Goal: Task Accomplishment & Management: Manage account settings

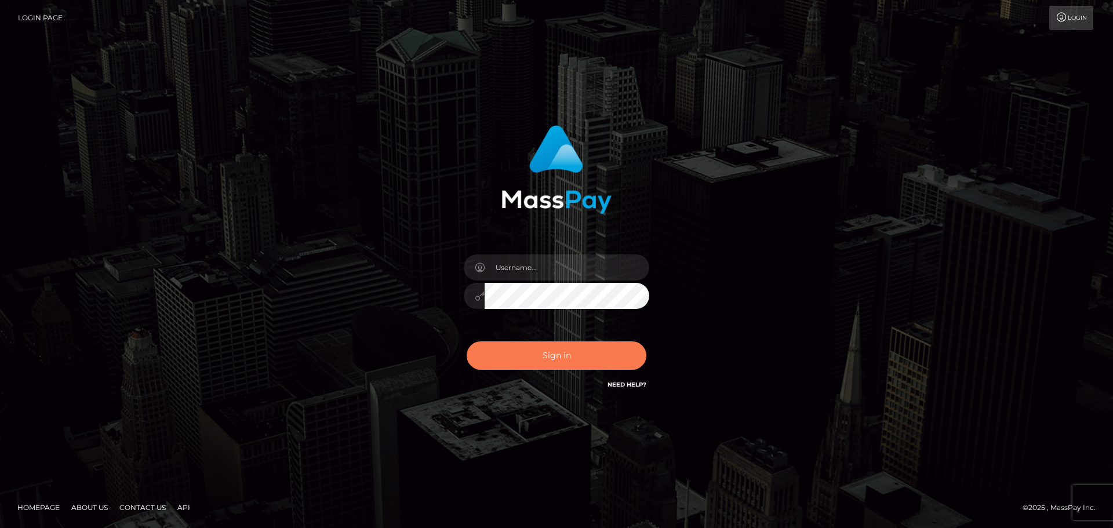
click at [553, 364] on button "Sign in" at bounding box center [557, 355] width 180 height 28
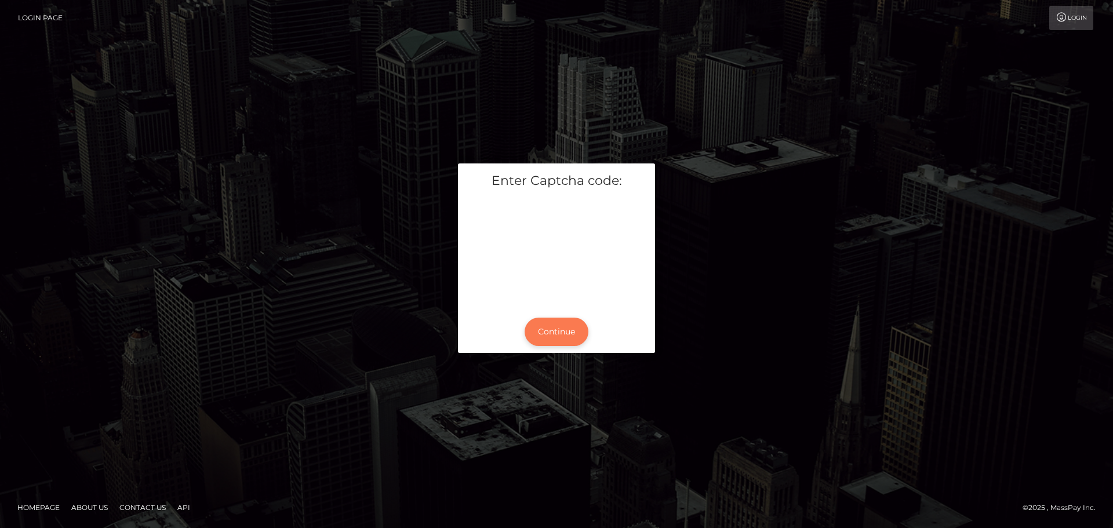
click at [569, 343] on button "Continue" at bounding box center [557, 332] width 64 height 28
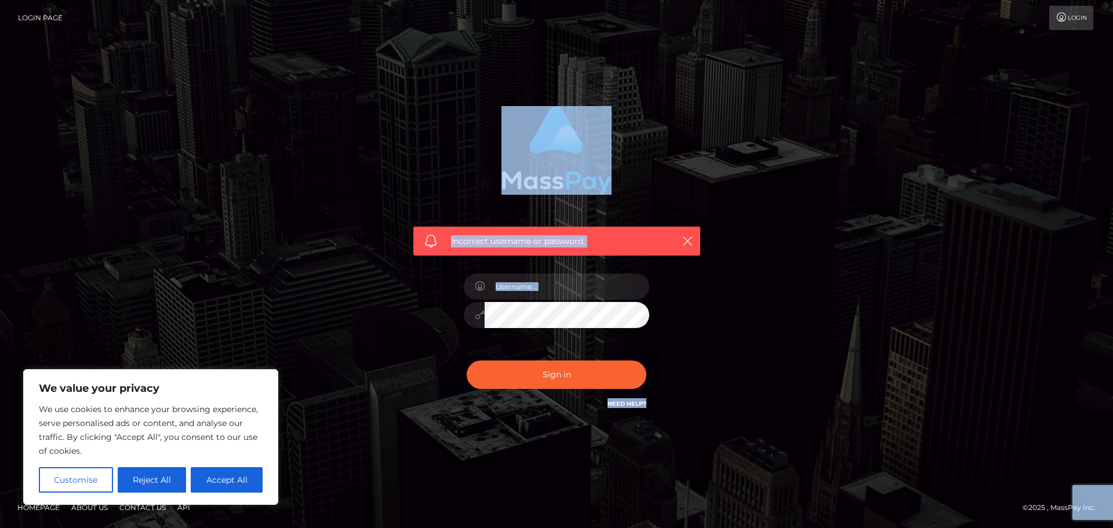
drag, startPoint x: 282, startPoint y: -70, endPoint x: 1113, endPoint y: -70, distance: 830.8
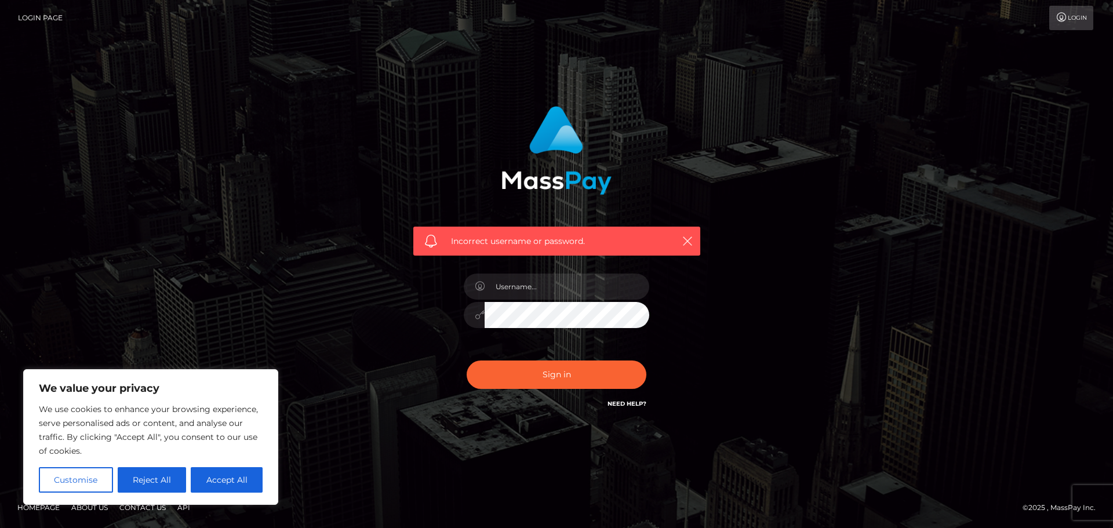
drag, startPoint x: 1113, startPoint y: -70, endPoint x: 741, endPoint y: 119, distance: 416.4
click at [741, 119] on div "Incorrect username or password." at bounding box center [556, 263] width 661 height 333
click at [555, 372] on button "Sign in" at bounding box center [557, 375] width 180 height 28
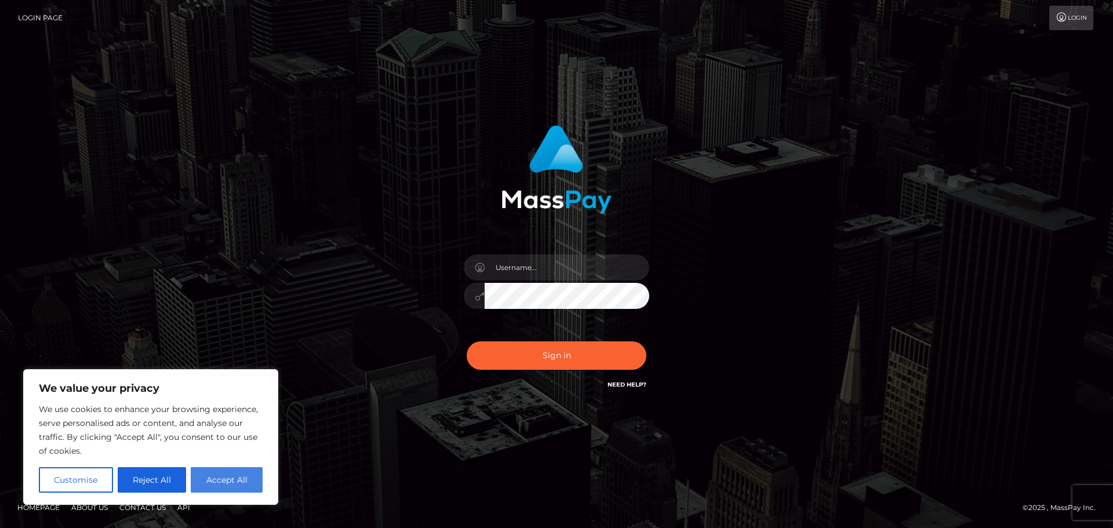
click at [241, 481] on button "Accept All" at bounding box center [227, 480] width 72 height 26
checkbox input "true"
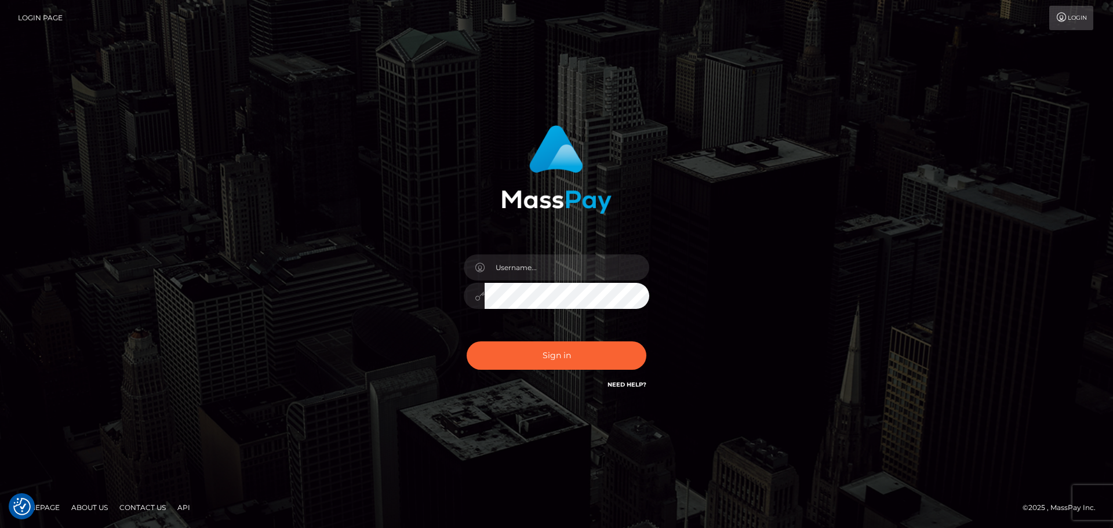
click at [1079, 14] on link "Login" at bounding box center [1071, 18] width 44 height 24
click at [556, 363] on button "Sign in" at bounding box center [557, 355] width 180 height 28
